Goal: Task Accomplishment & Management: Complete application form

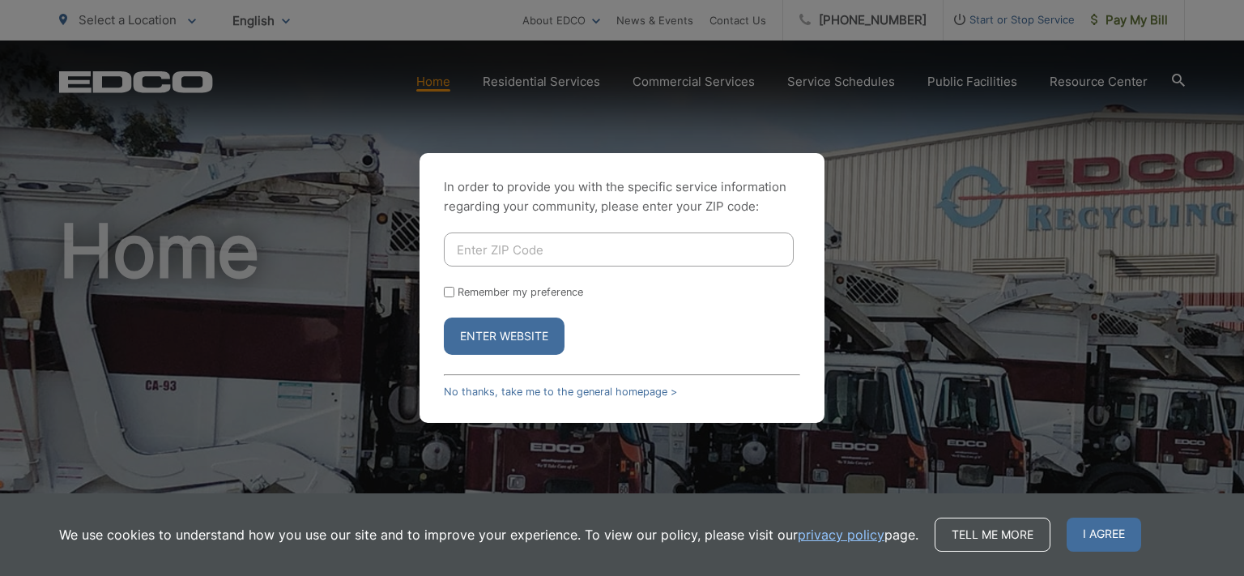
click at [477, 258] on input "Enter ZIP Code" at bounding box center [619, 250] width 350 height 34
type input "92028"
click at [444, 318] on button "Enter Website" at bounding box center [504, 336] width 121 height 37
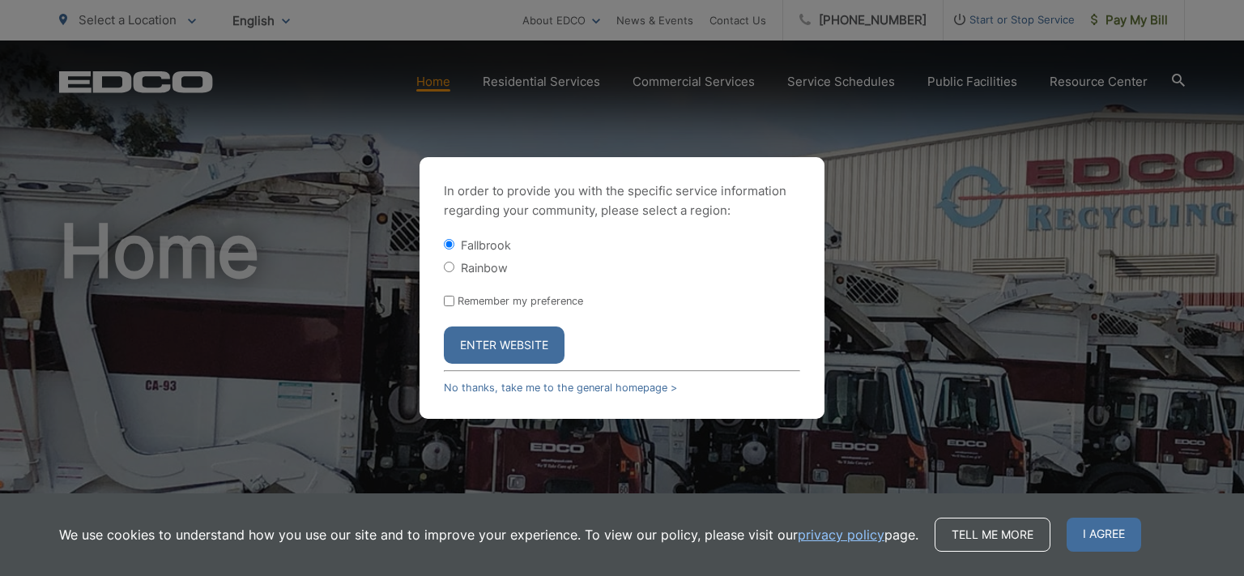
click at [474, 349] on button "Enter Website" at bounding box center [504, 344] width 121 height 37
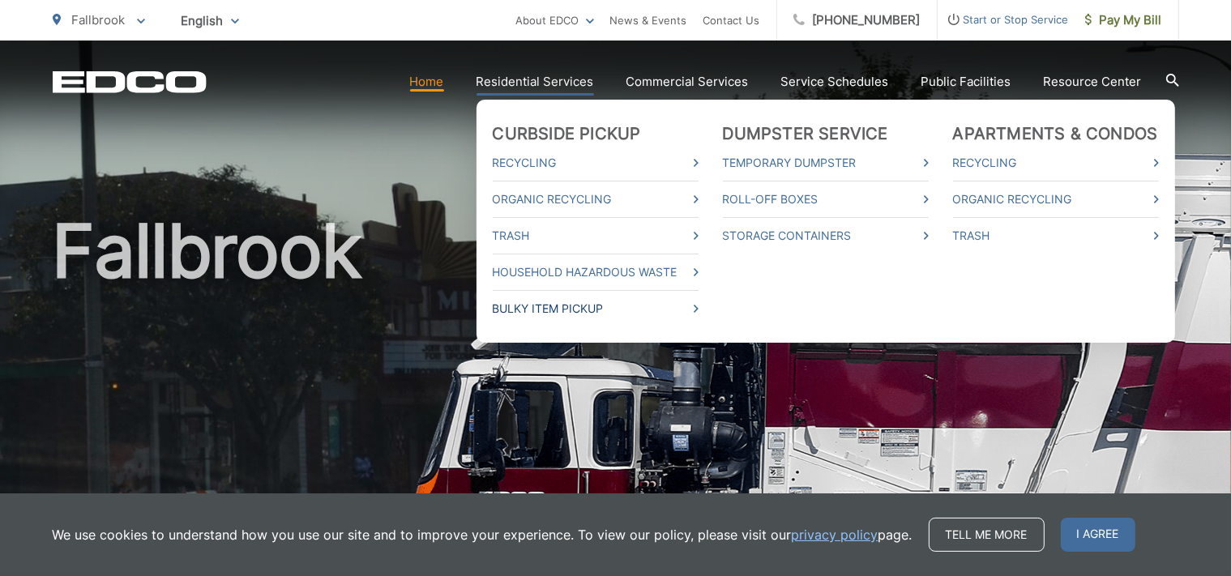
click at [580, 301] on link "Bulky Item Pickup" at bounding box center [596, 308] width 206 height 19
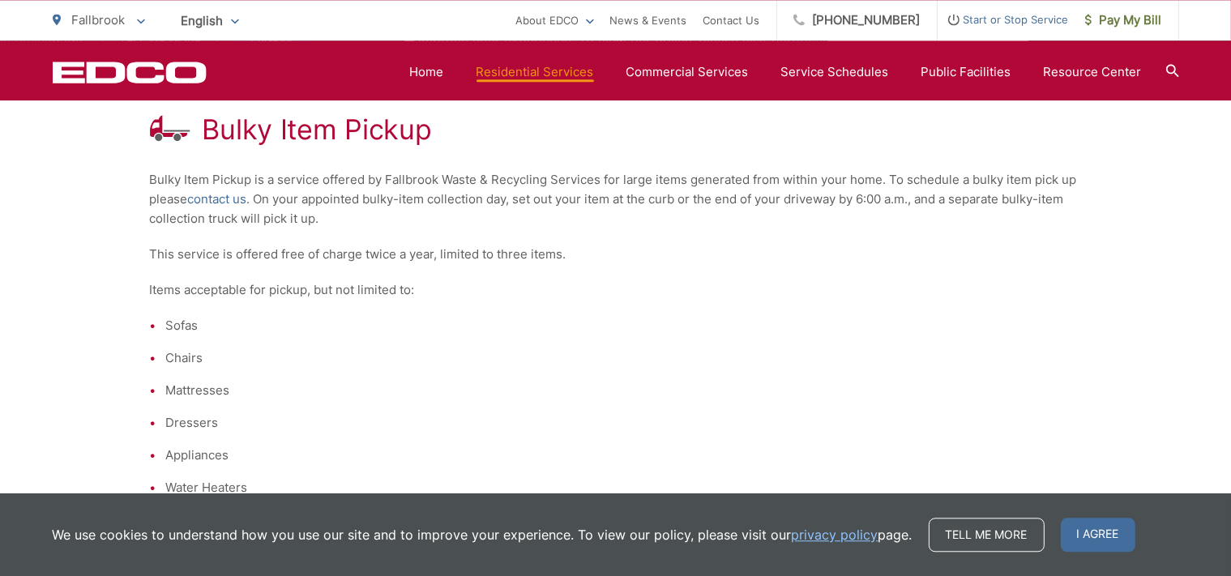
scroll to position [342, 0]
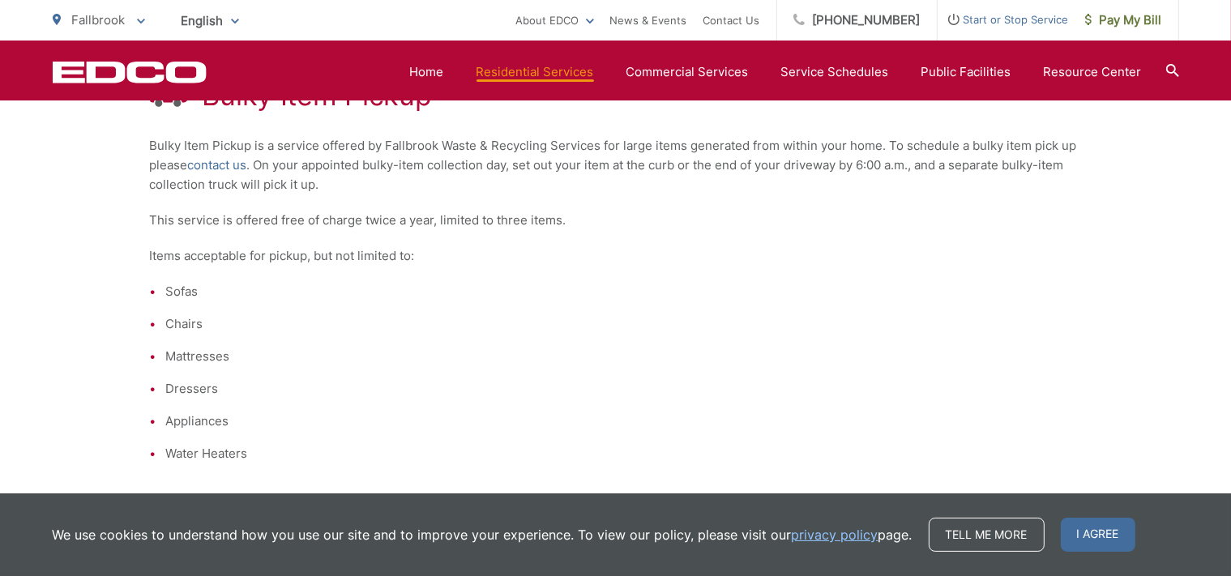
drag, startPoint x: 1100, startPoint y: 537, endPoint x: 1076, endPoint y: 523, distance: 27.9
click at [1100, 536] on span "I agree" at bounding box center [1097, 535] width 75 height 34
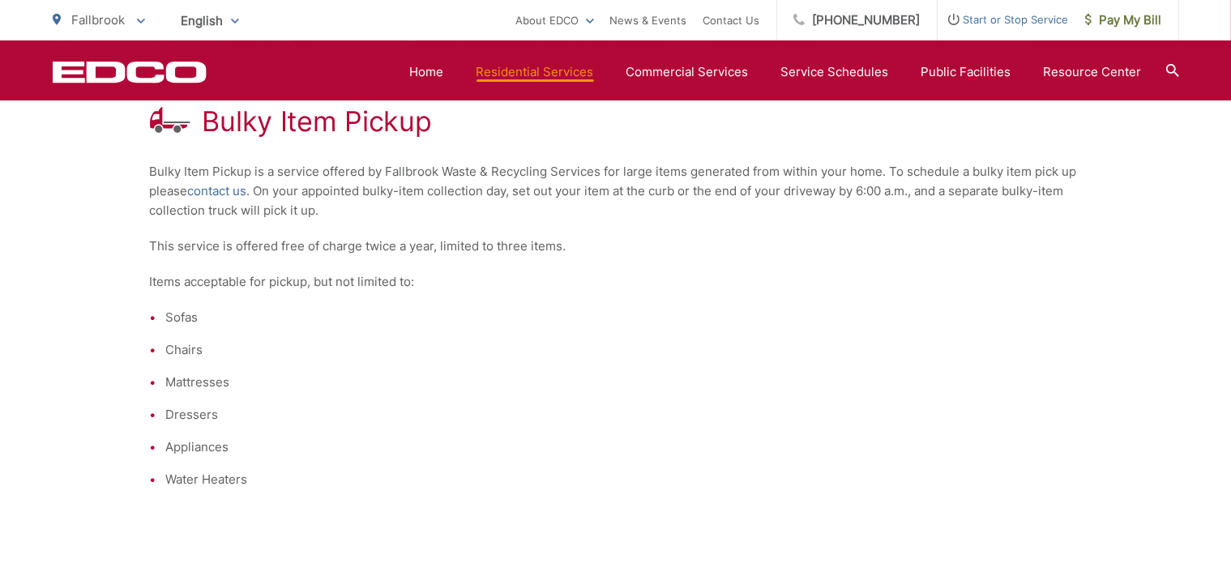
scroll to position [317, 0]
click at [826, 73] on link "Service Schedules" at bounding box center [835, 71] width 108 height 19
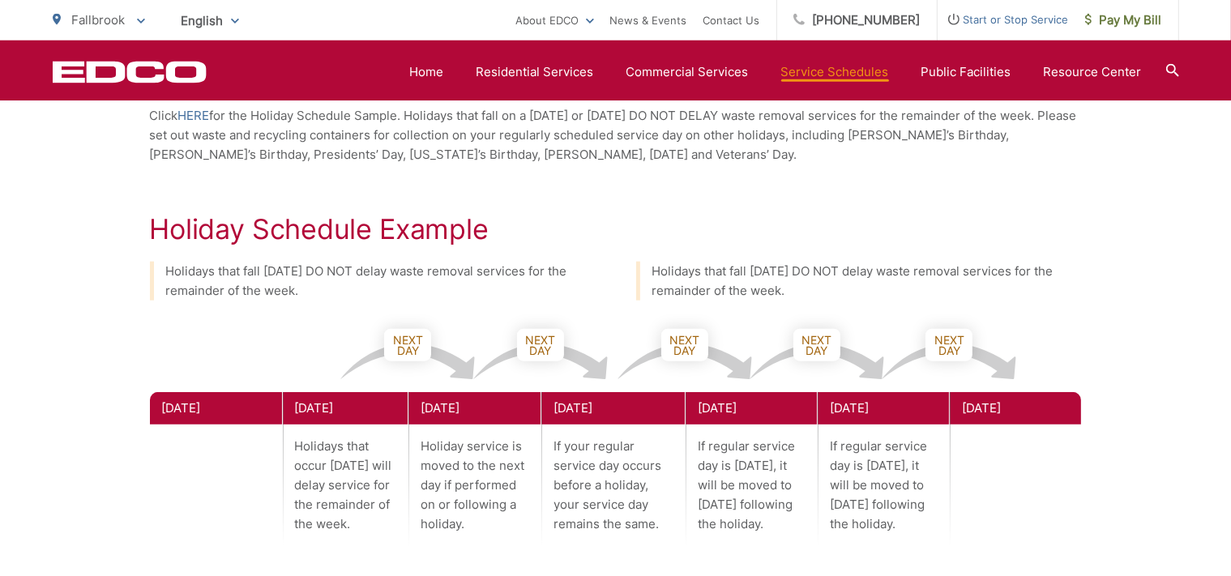
scroll to position [770, 0]
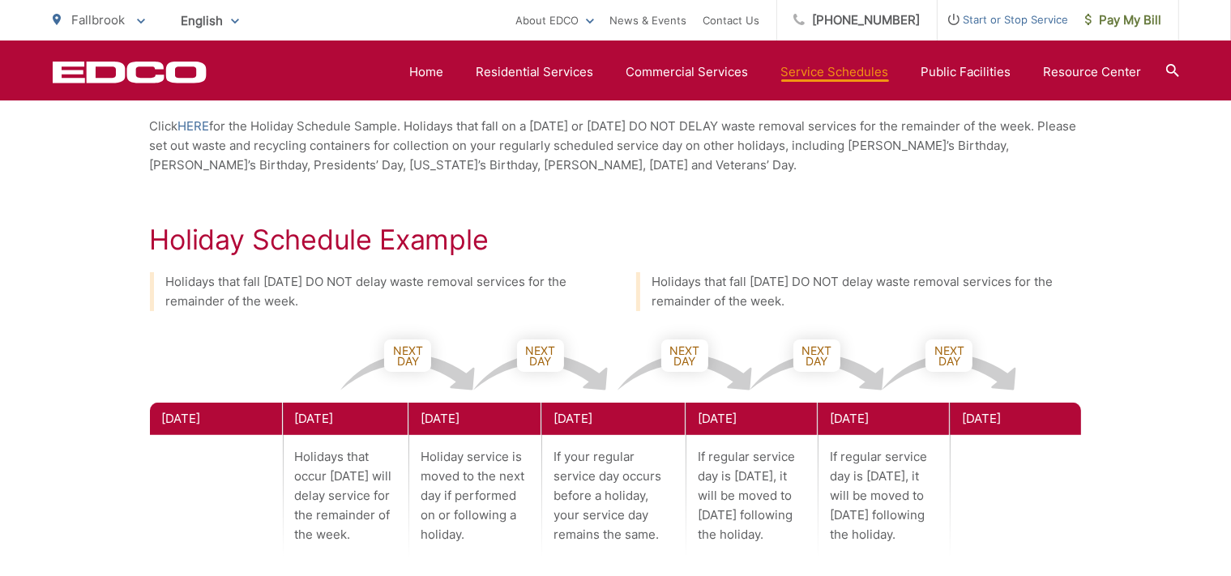
click at [836, 71] on link "Service Schedules" at bounding box center [835, 71] width 108 height 19
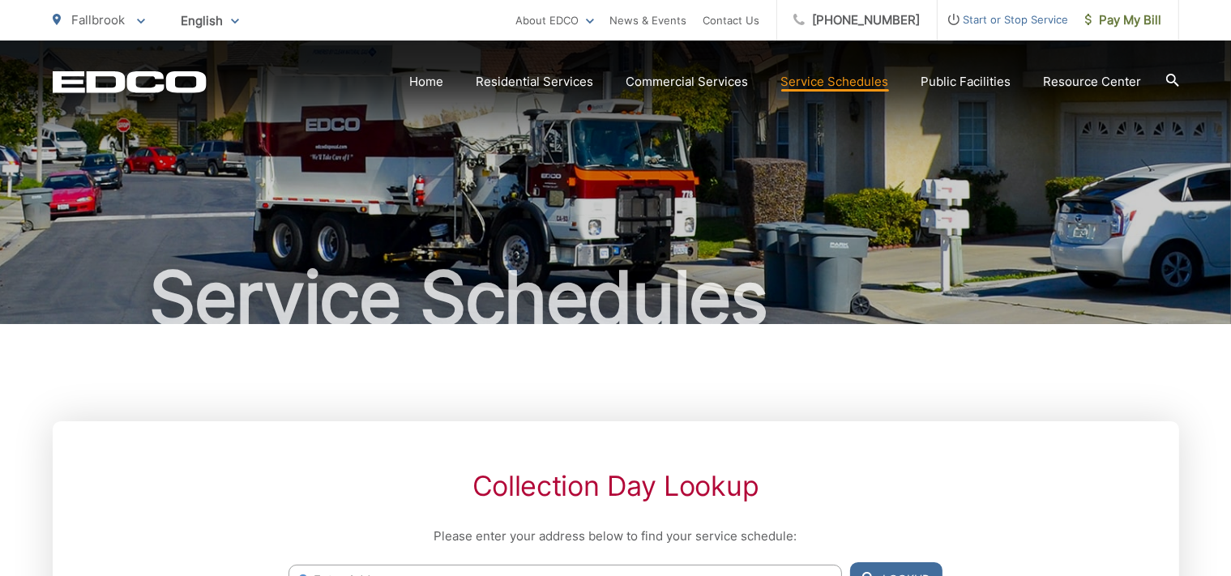
click at [1168, 75] on icon at bounding box center [1171, 80] width 13 height 13
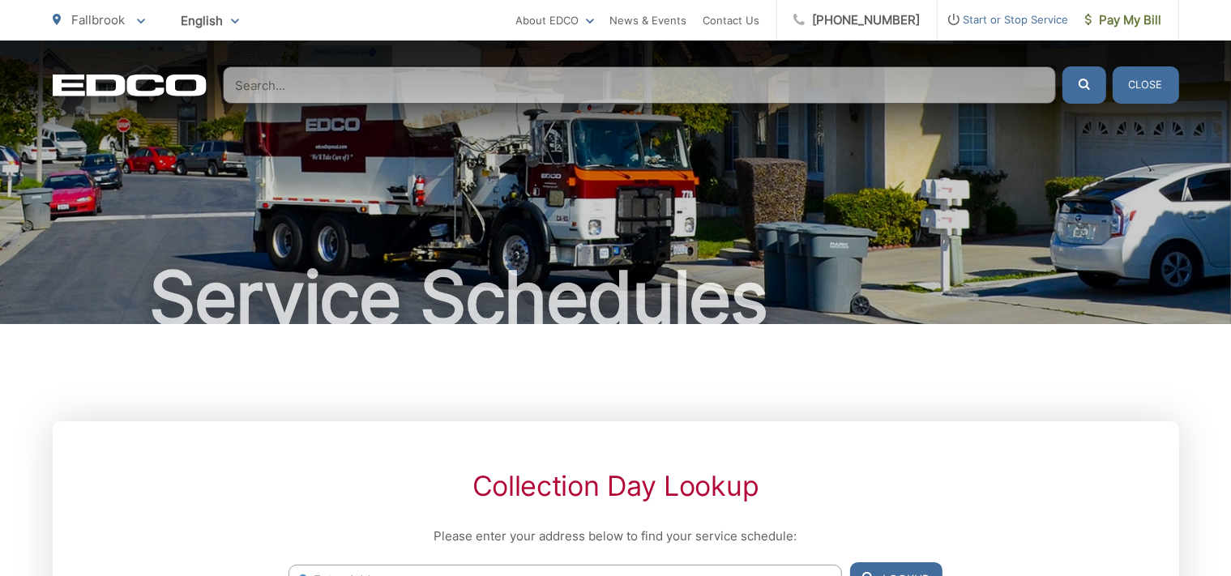
click at [378, 92] on input "Search" at bounding box center [639, 84] width 833 height 37
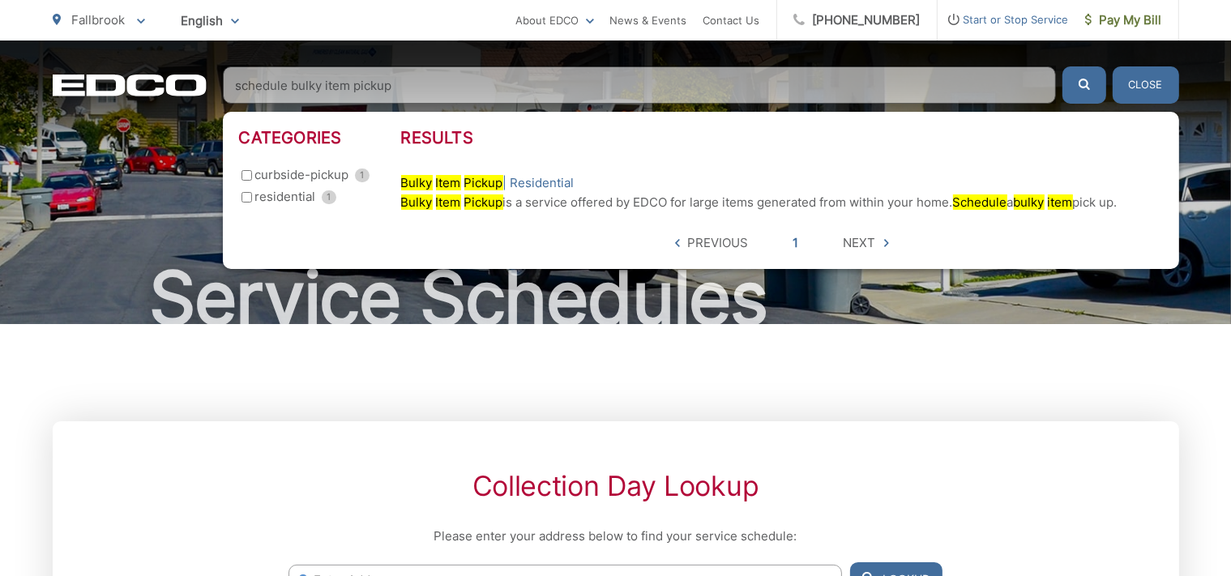
type input "schedule bulky item pickup"
click at [1062, 66] on button "submit" at bounding box center [1084, 84] width 44 height 37
click at [245, 196] on input "residential 1" at bounding box center [246, 197] width 11 height 11
checkbox input "true"
click at [1149, 86] on button "Close" at bounding box center [1145, 84] width 66 height 37
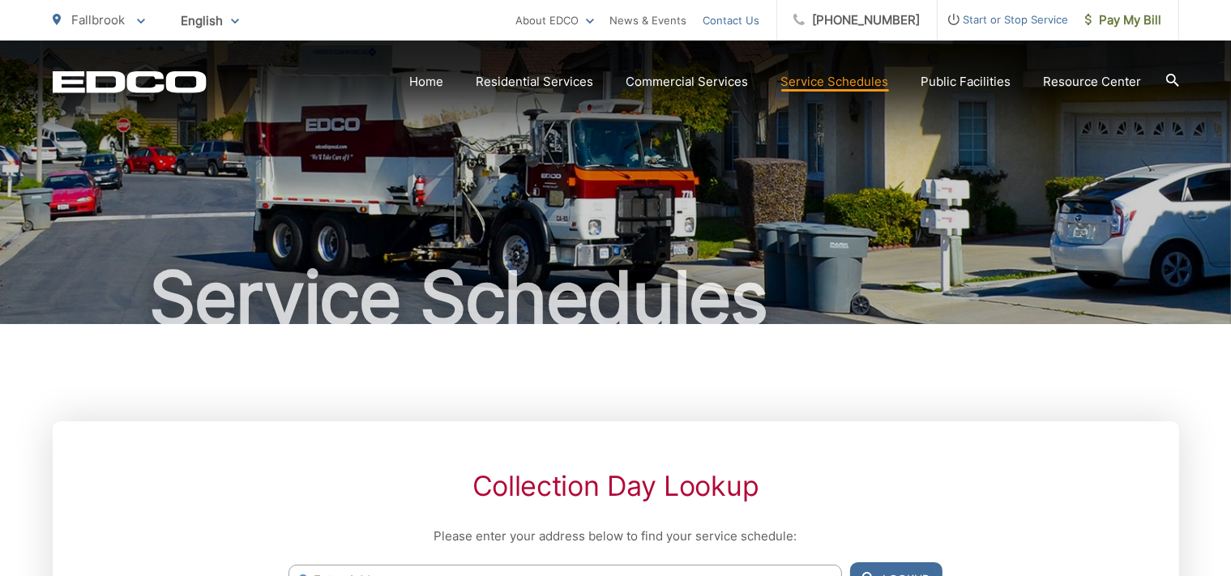
click at [756, 19] on link "Contact Us" at bounding box center [731, 20] width 57 height 19
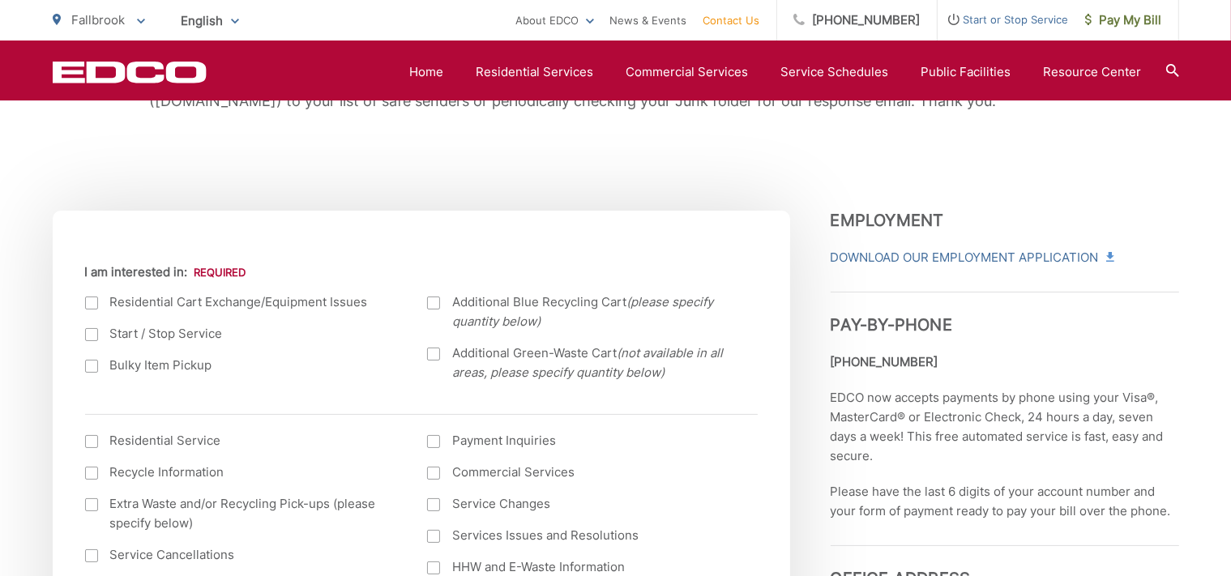
scroll to position [513, 0]
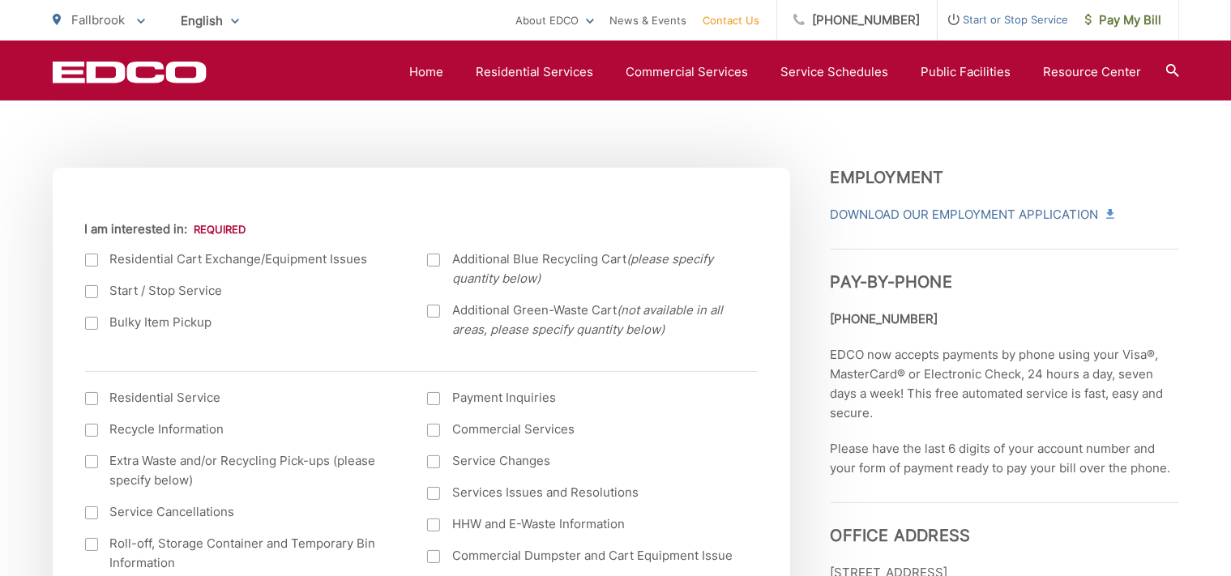
click at [87, 326] on div at bounding box center [91, 323] width 13 height 13
click at [0, 0] on input "Bulky Item Pickup" at bounding box center [0, 0] width 0 height 0
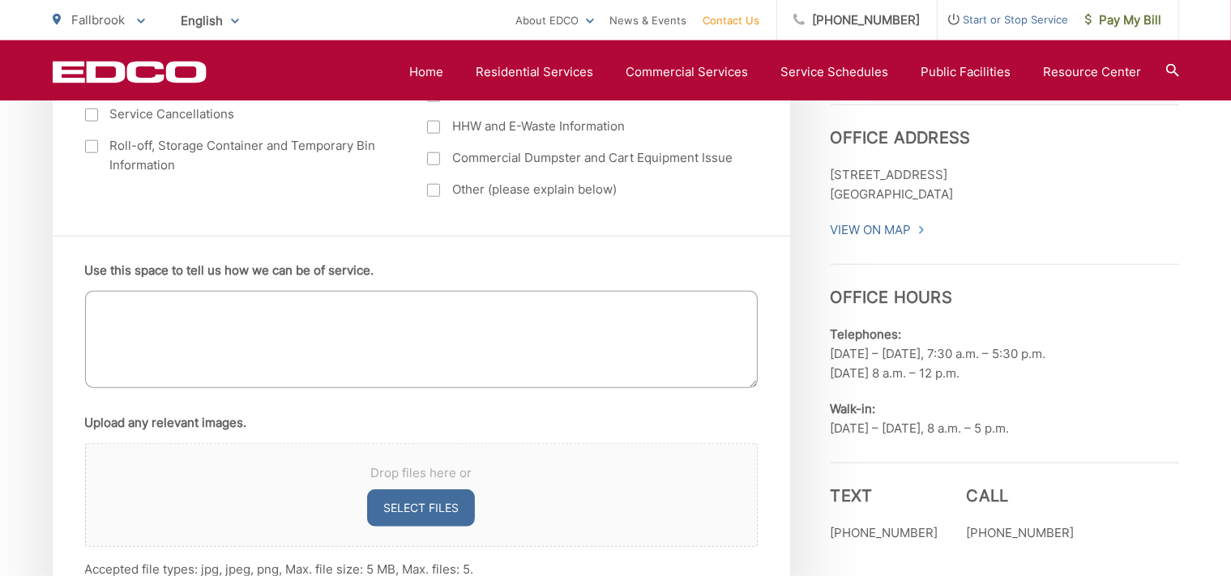
scroll to position [941, 0]
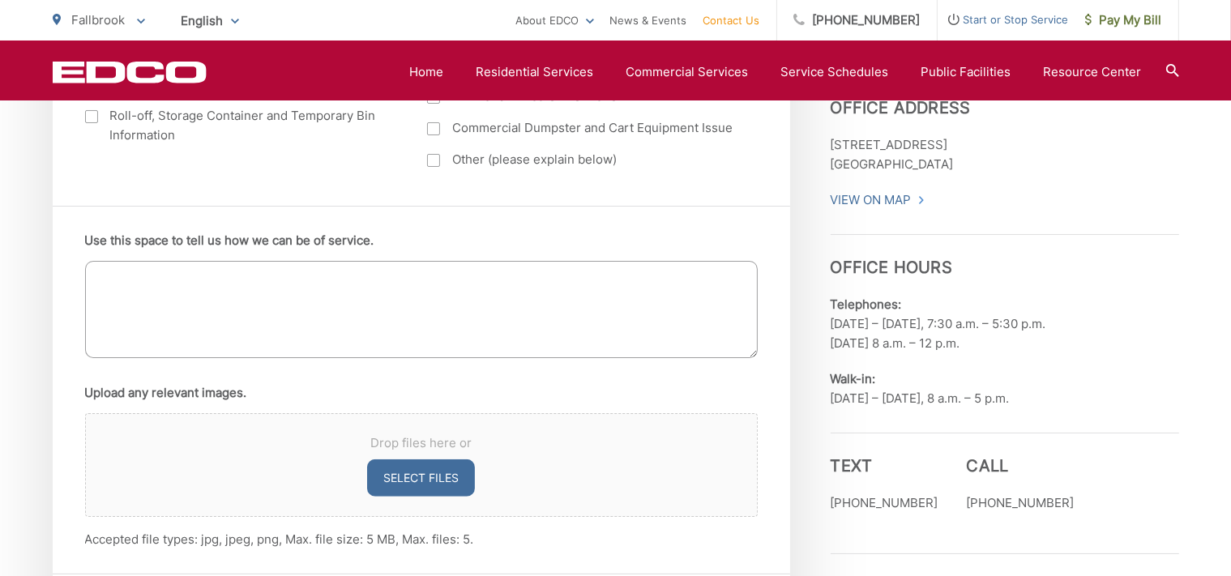
click at [106, 280] on textarea "Use this space to tell us how we can be of service." at bounding box center [421, 309] width 672 height 97
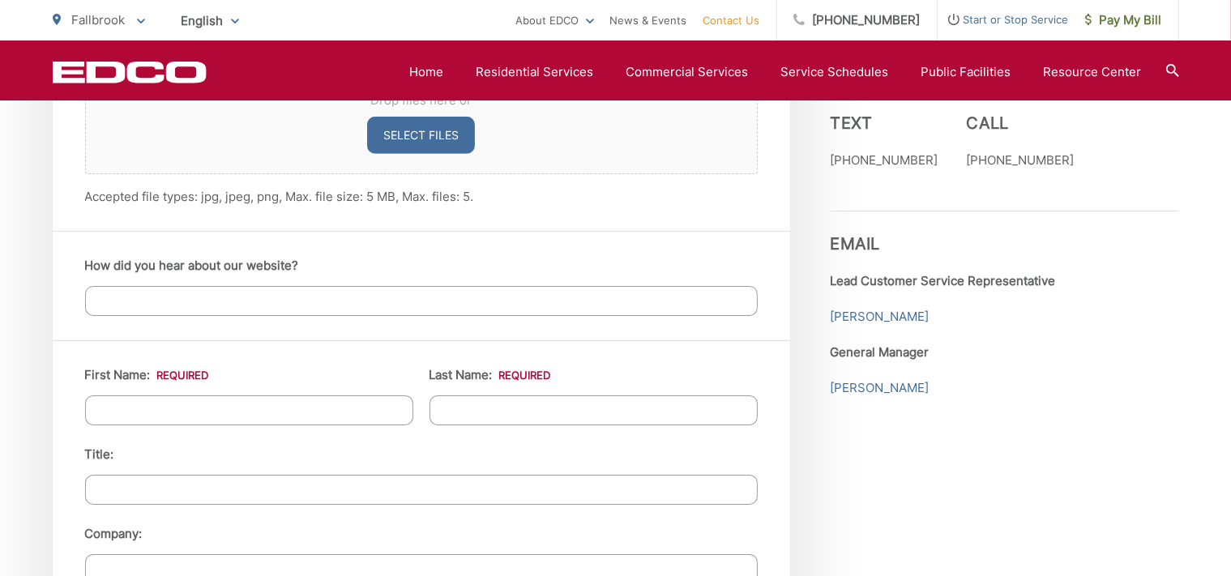
scroll to position [1368, 0]
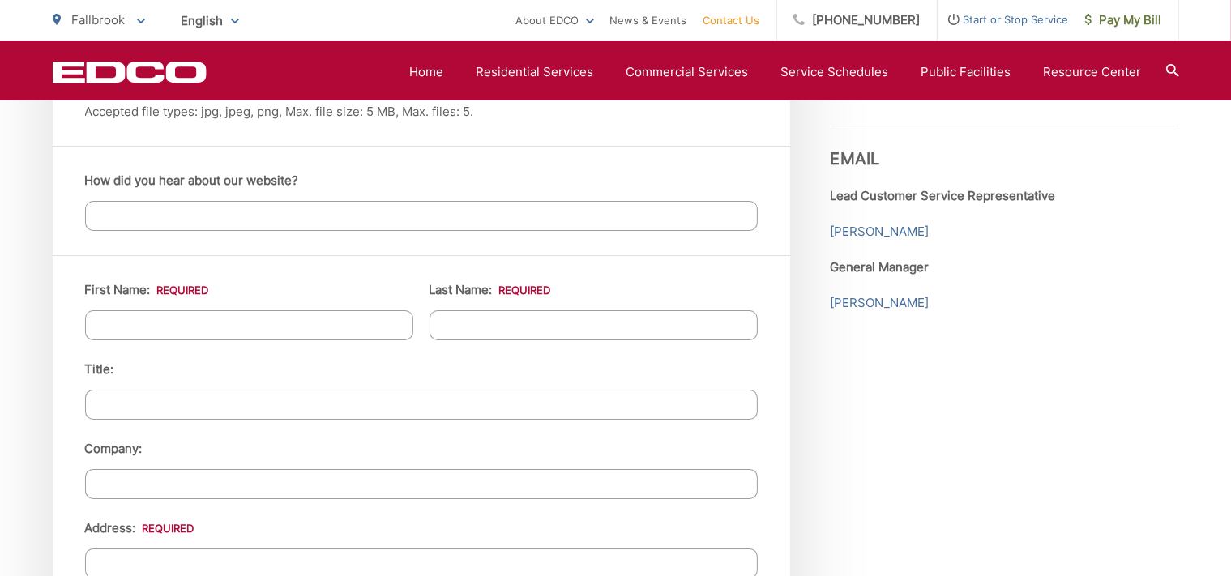
type textarea "I would like a bulk pickup of items at my home on [STREET_ADDRESS]. 1. Microwav…"
click at [94, 326] on input "First Name: *" at bounding box center [249, 325] width 328 height 30
type input "Cliff"
type input "Armstrong"
type input "2909 Overland Trail"
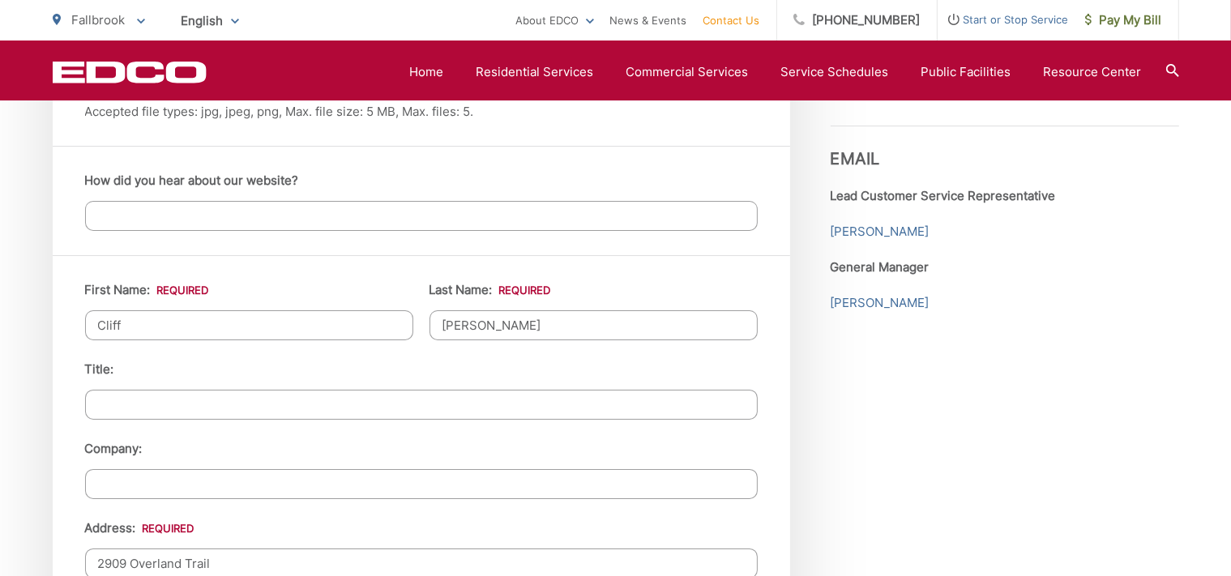
type input "Fallbrook"
type input "92028"
type input "5626655888"
type input "nlmusd4269cra@gmail.com"
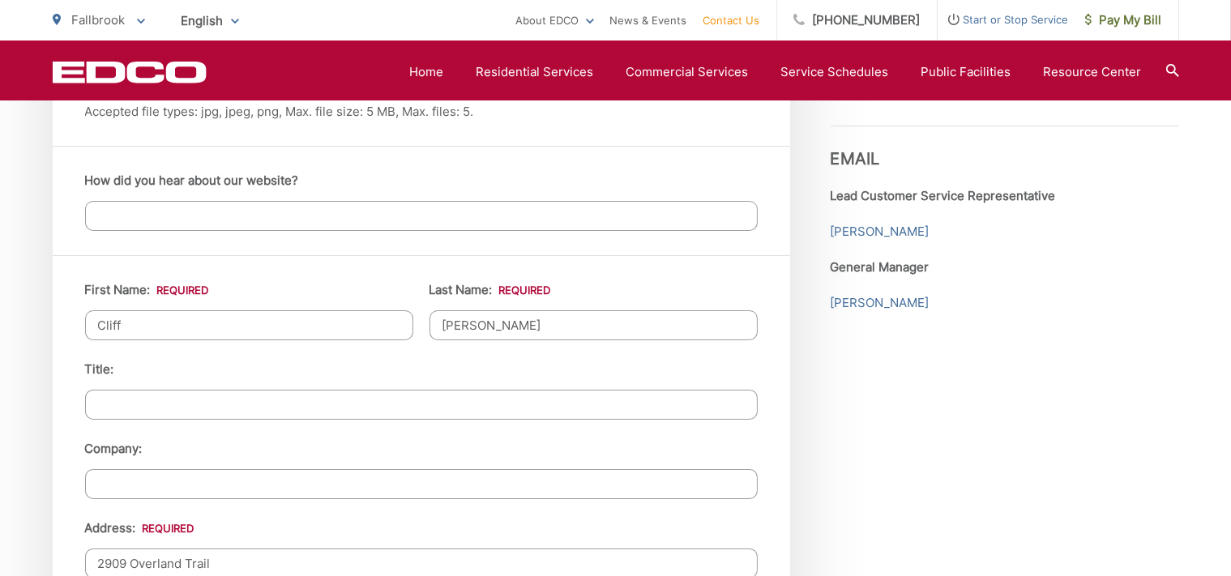
type input "(562) 665-5888"
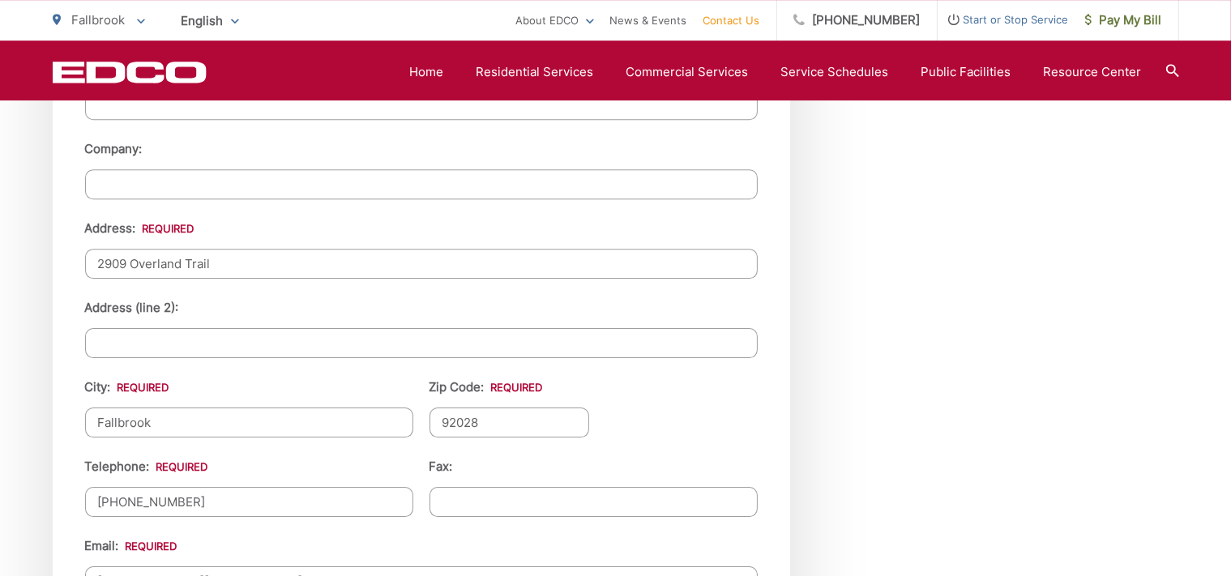
scroll to position [1967, 0]
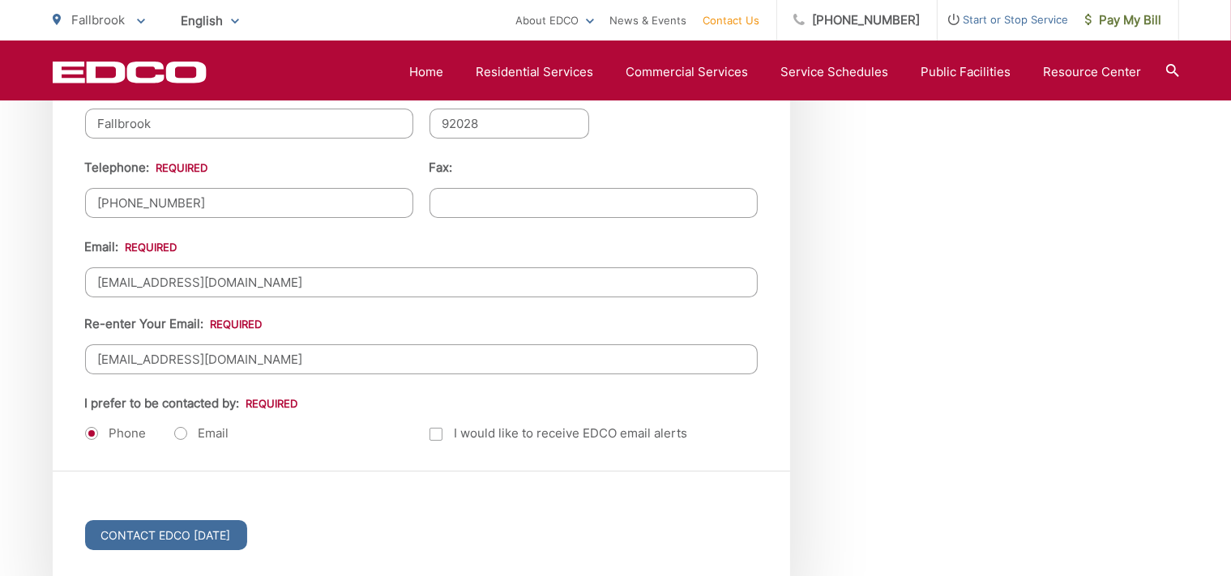
click at [180, 425] on label "Email" at bounding box center [201, 433] width 55 height 16
radio input "true"
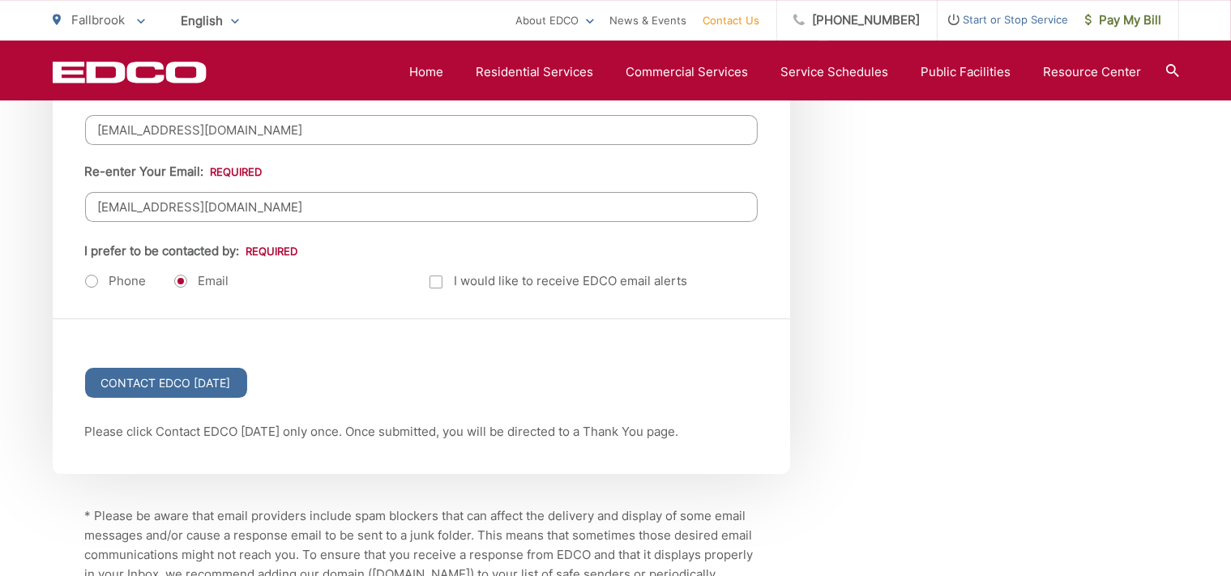
scroll to position [2139, 0]
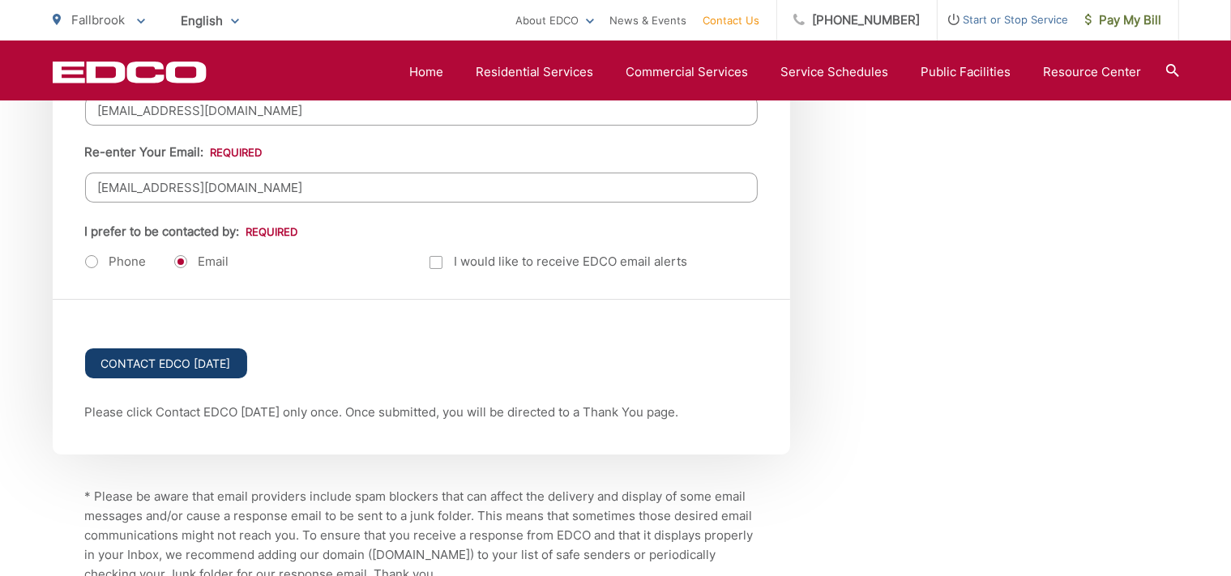
click at [186, 358] on input "Contact EDCO Today" at bounding box center [166, 363] width 162 height 30
